Goal: Information Seeking & Learning: Compare options

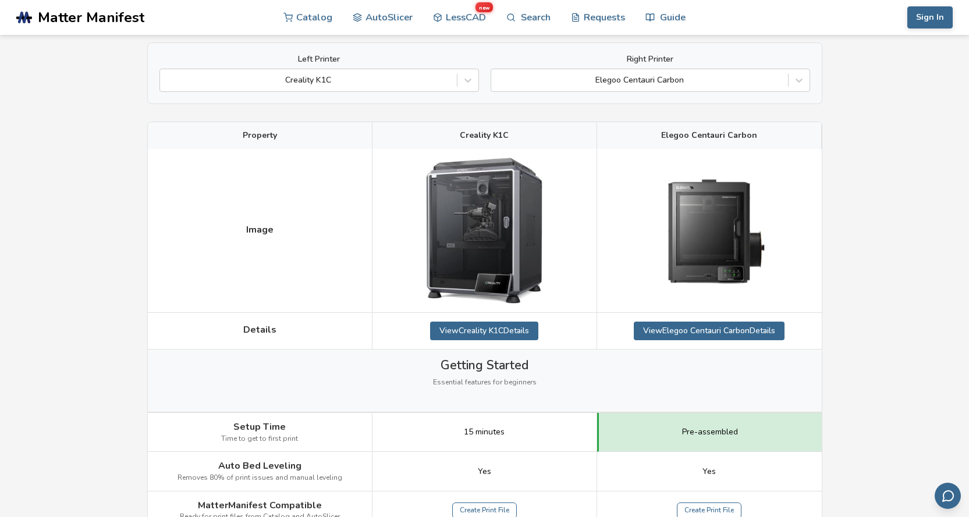
scroll to position [233, 0]
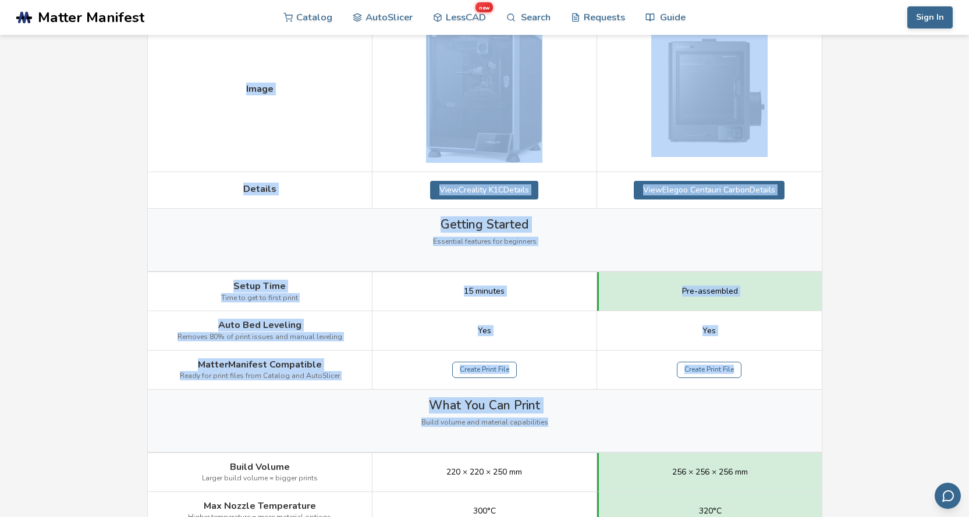
drag, startPoint x: 31, startPoint y: 159, endPoint x: 858, endPoint y: 401, distance: 861.7
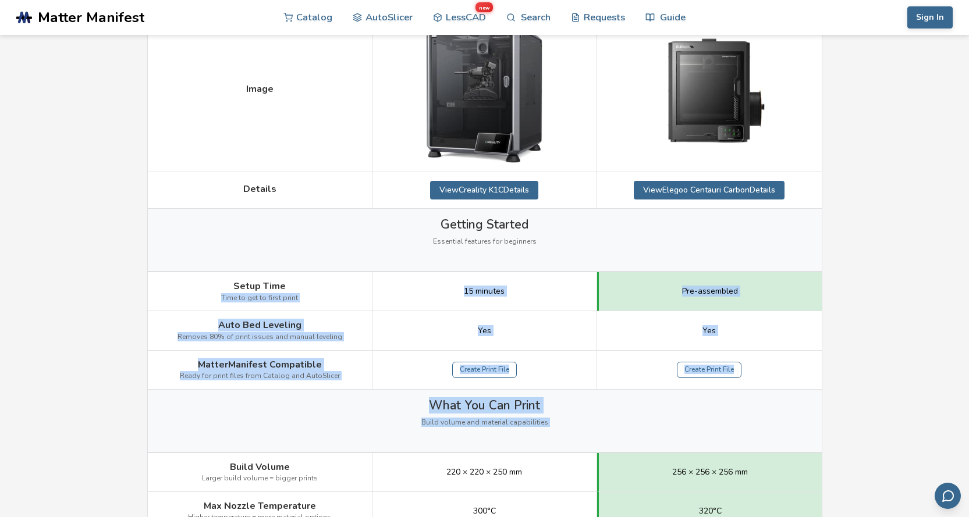
drag, startPoint x: 858, startPoint y: 401, endPoint x: 0, endPoint y: 270, distance: 867.9
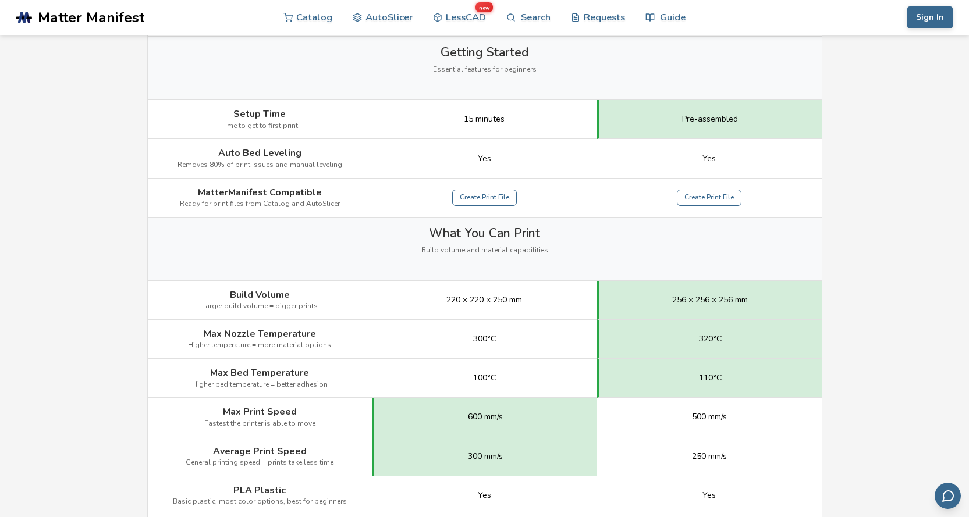
scroll to position [466, 0]
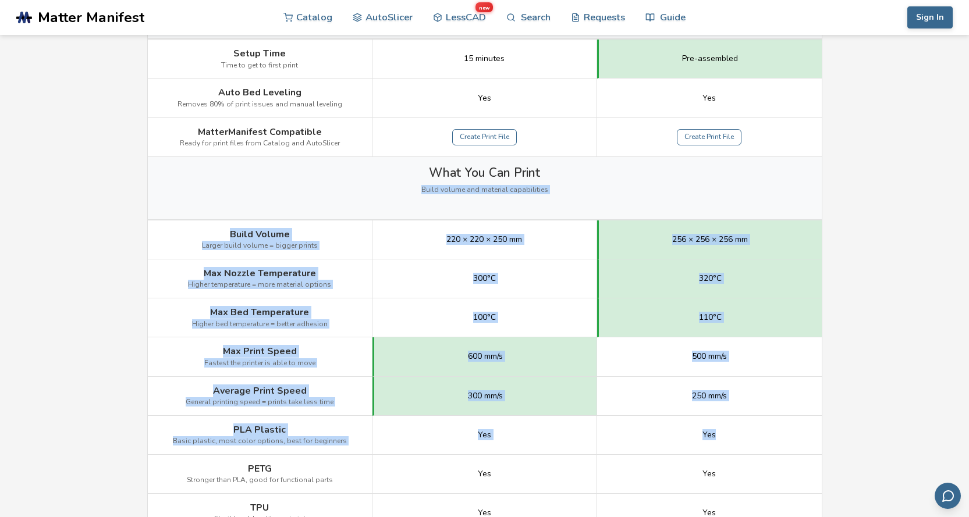
drag, startPoint x: 55, startPoint y: 202, endPoint x: 886, endPoint y: 427, distance: 861.2
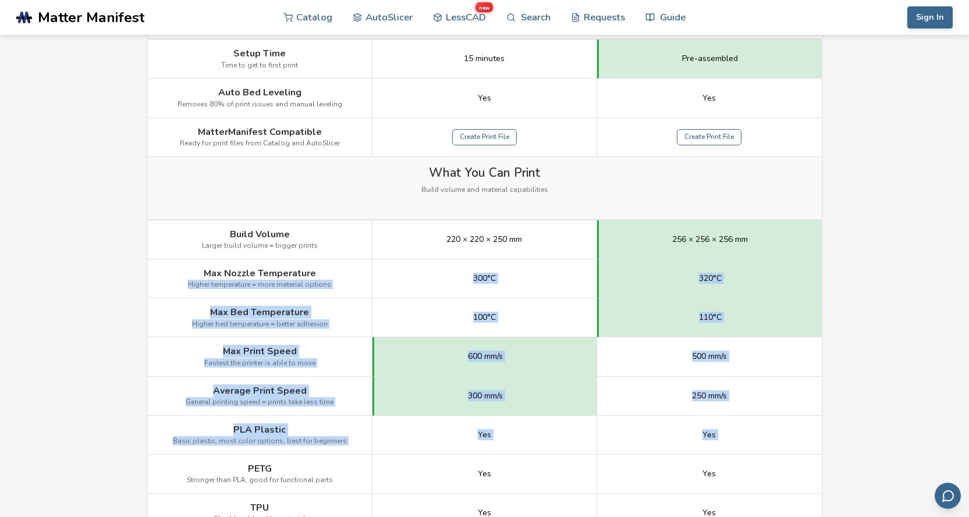
drag, startPoint x: 504, startPoint y: 359, endPoint x: 26, endPoint y: 272, distance: 485.6
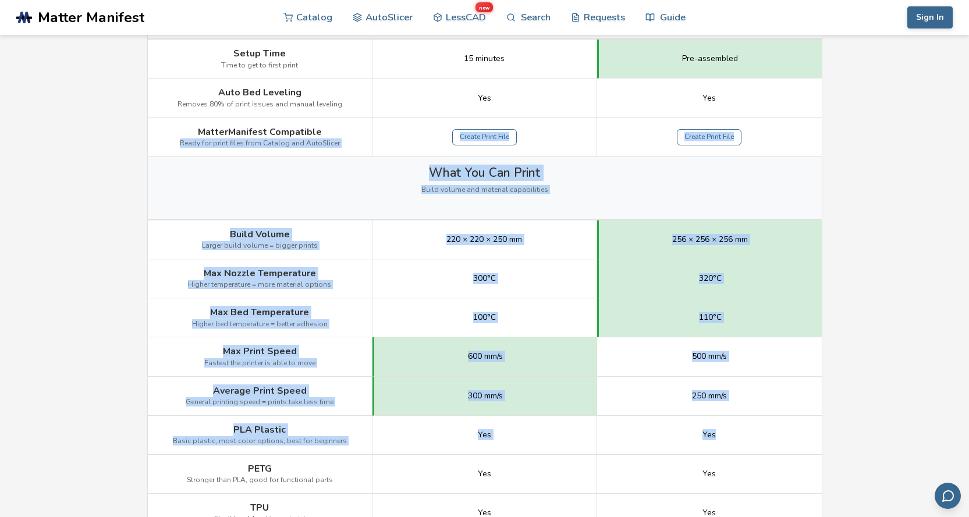
drag, startPoint x: 63, startPoint y: 166, endPoint x: 882, endPoint y: 438, distance: 863.4
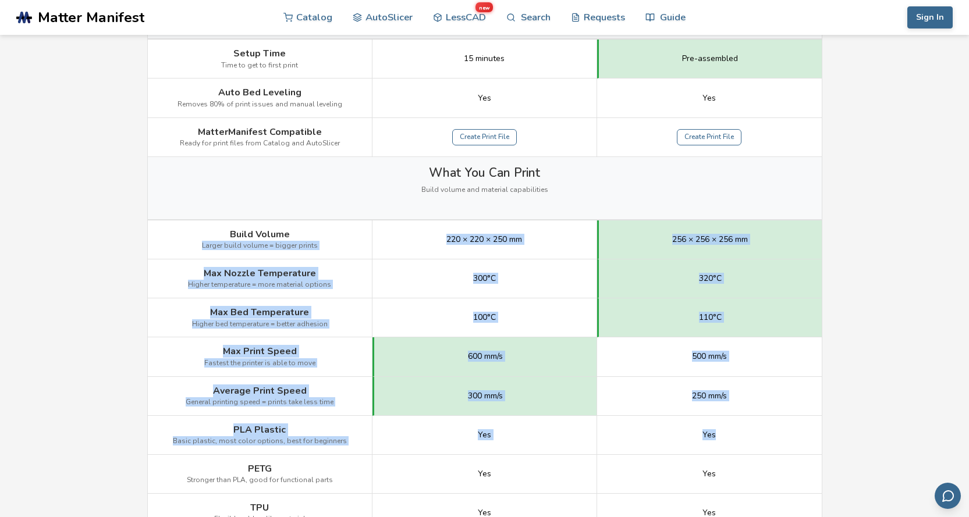
drag, startPoint x: 776, startPoint y: 406, endPoint x: 9, endPoint y: 235, distance: 786.0
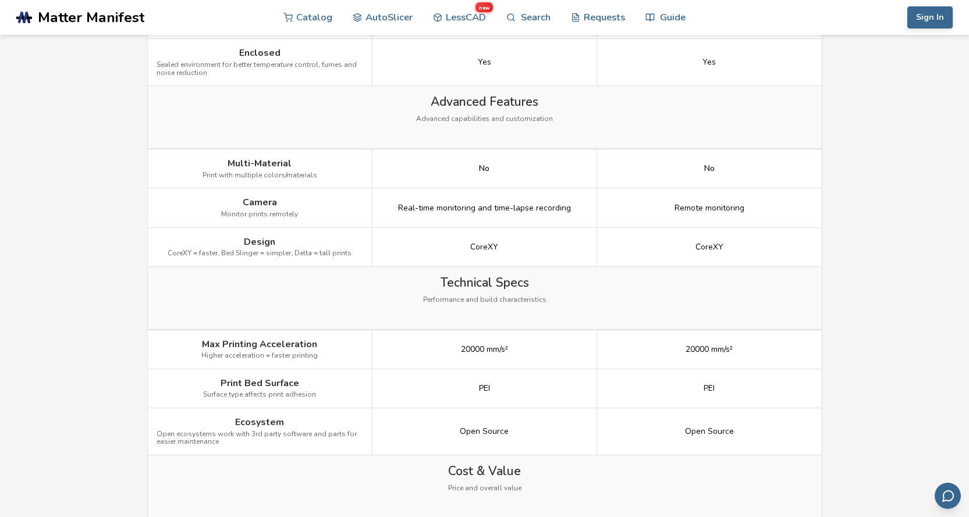
scroll to position [1281, 0]
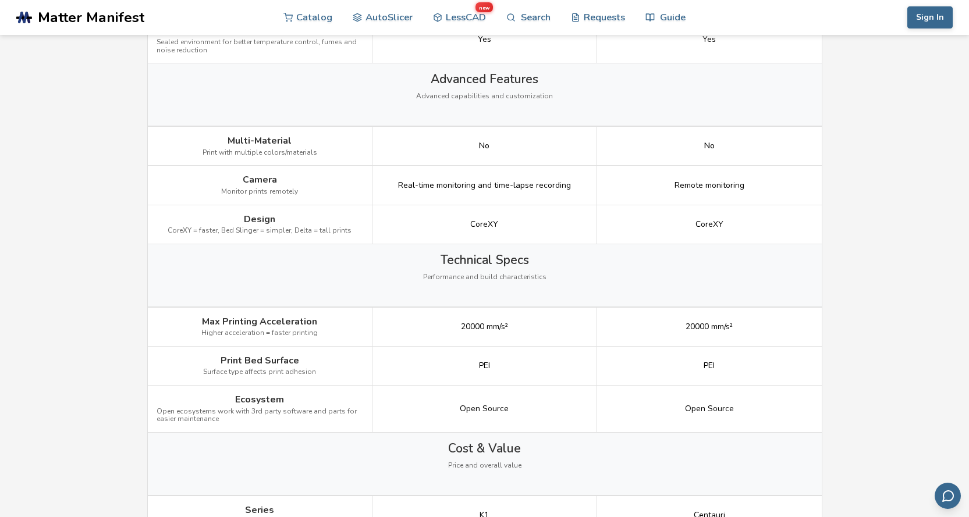
drag, startPoint x: 90, startPoint y: 156, endPoint x: 80, endPoint y: 154, distance: 9.6
drag, startPoint x: 80, startPoint y: 154, endPoint x: 75, endPoint y: 141, distance: 13.8
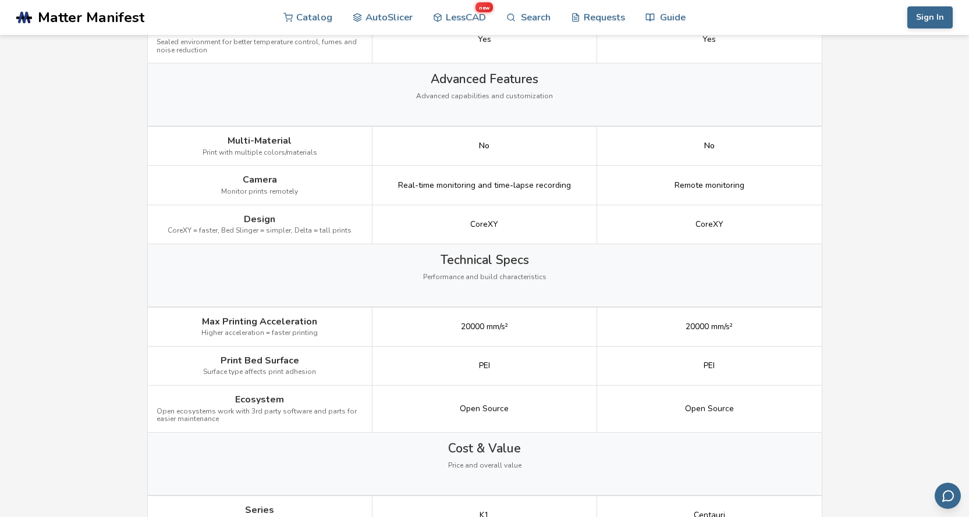
drag, startPoint x: 76, startPoint y: 136, endPoint x: 66, endPoint y: 114, distance: 24.2
drag, startPoint x: 61, startPoint y: 196, endPoint x: 70, endPoint y: 285, distance: 89.5
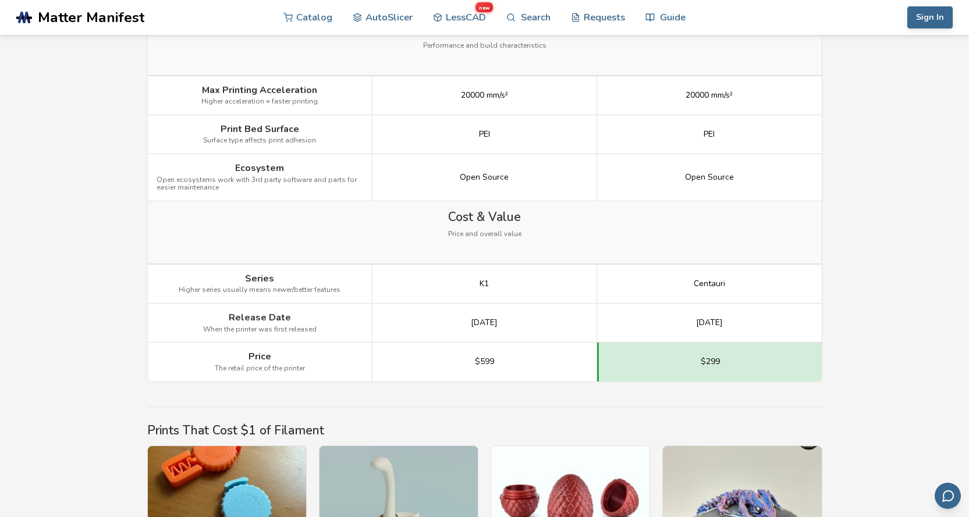
scroll to position [1513, 0]
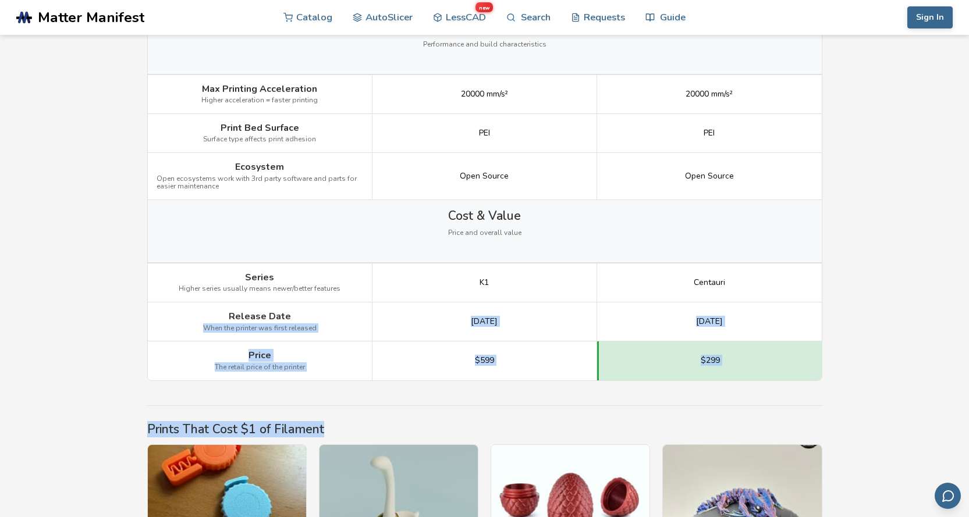
drag, startPoint x: 72, startPoint y: 306, endPoint x: 764, endPoint y: 390, distance: 697.7
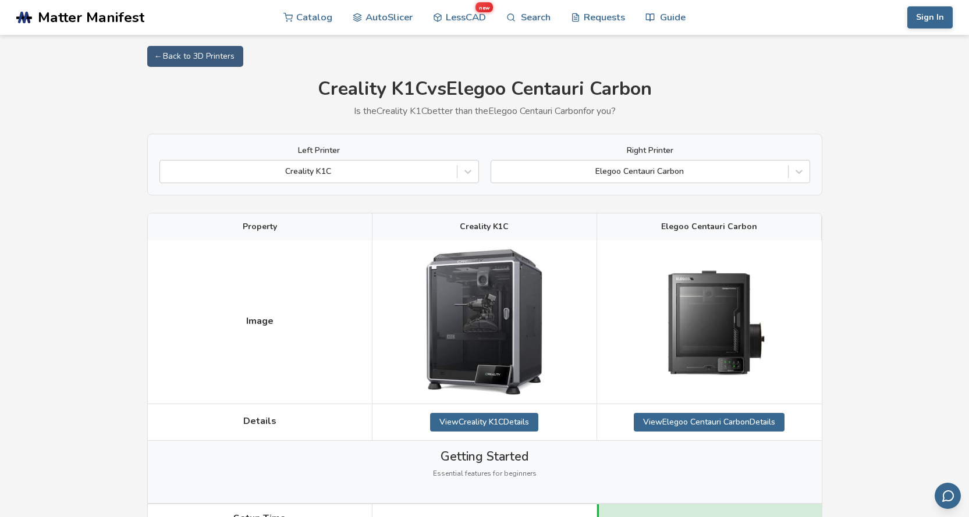
scroll to position [0, 0]
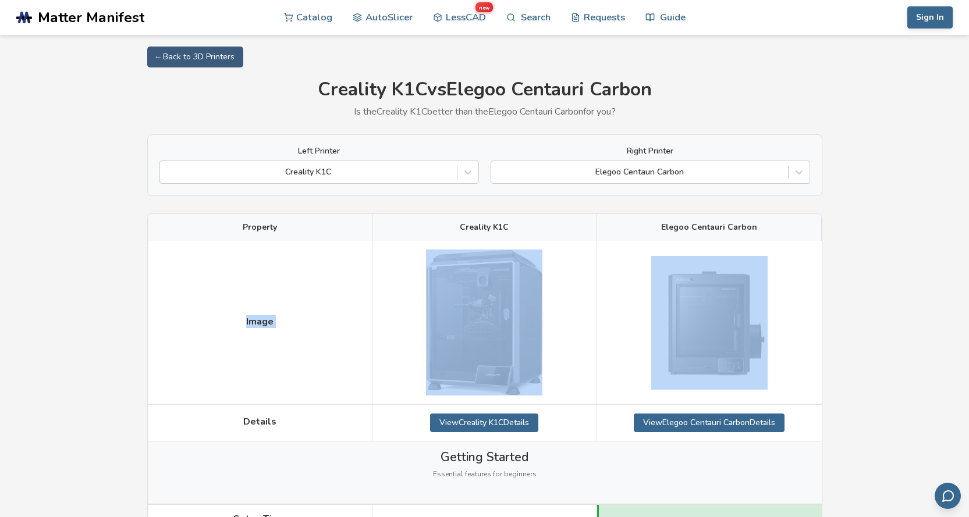
drag, startPoint x: 857, startPoint y: 339, endPoint x: 7, endPoint y: 269, distance: 853.3
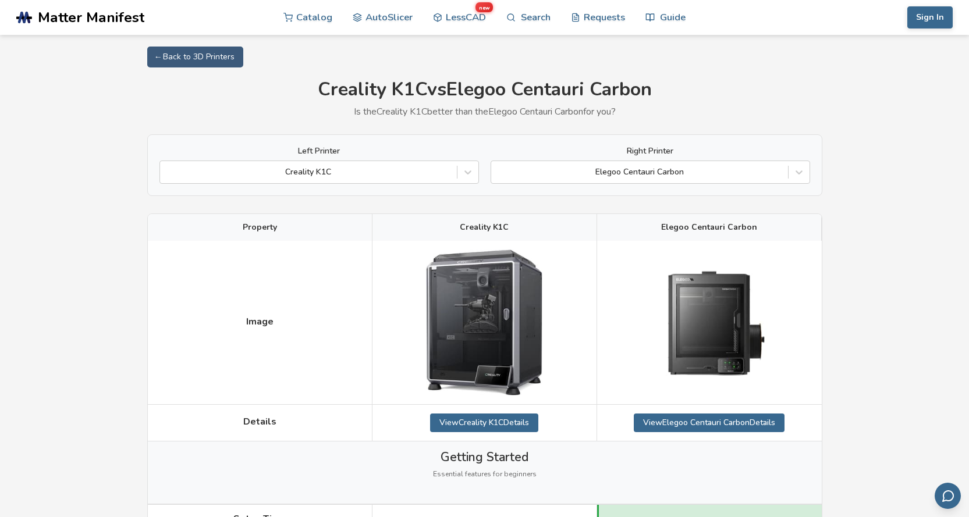
drag, startPoint x: 109, startPoint y: 145, endPoint x: 87, endPoint y: 125, distance: 30.1
